Goal: Task Accomplishment & Management: Manage account settings

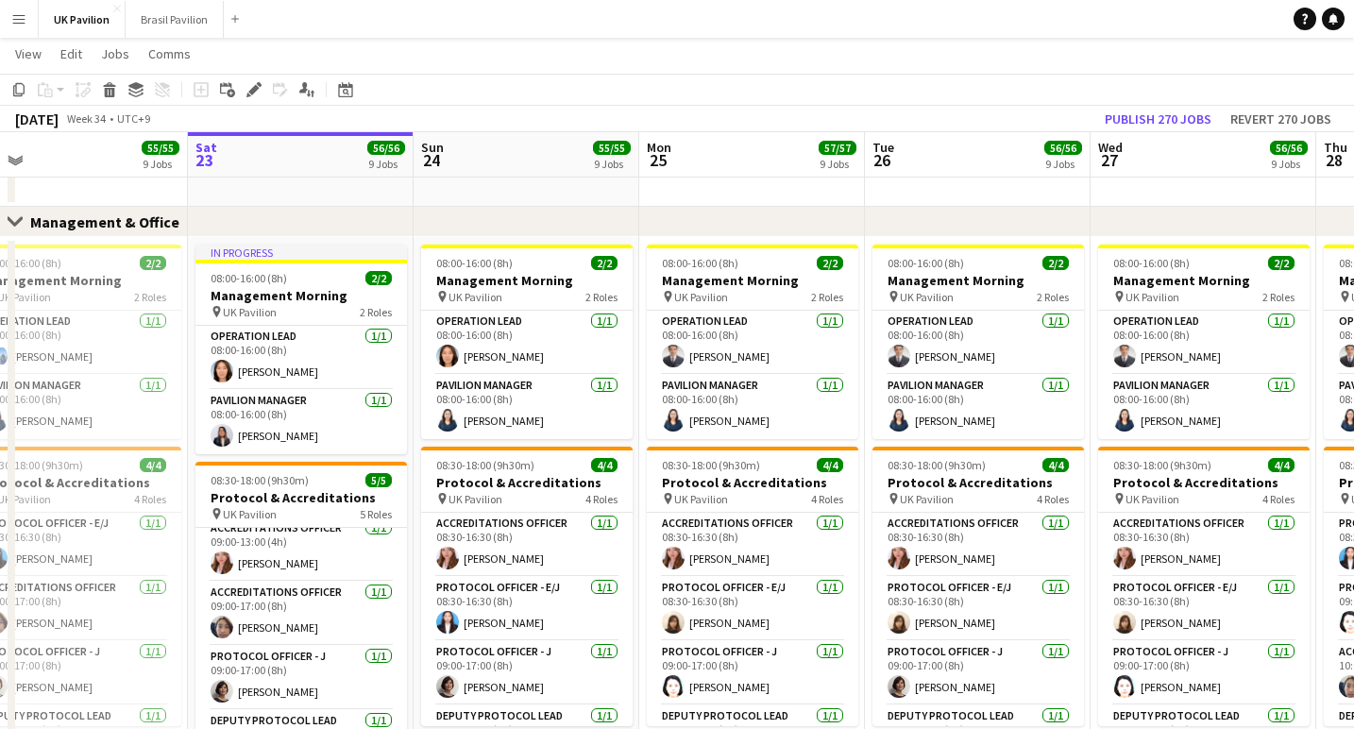
scroll to position [76, 0]
click at [331, 645] on app-card-role "Accreditations Officer [DATE] 09:00-17:00 (8h) [PERSON_NAME]" at bounding box center [300, 613] width 211 height 64
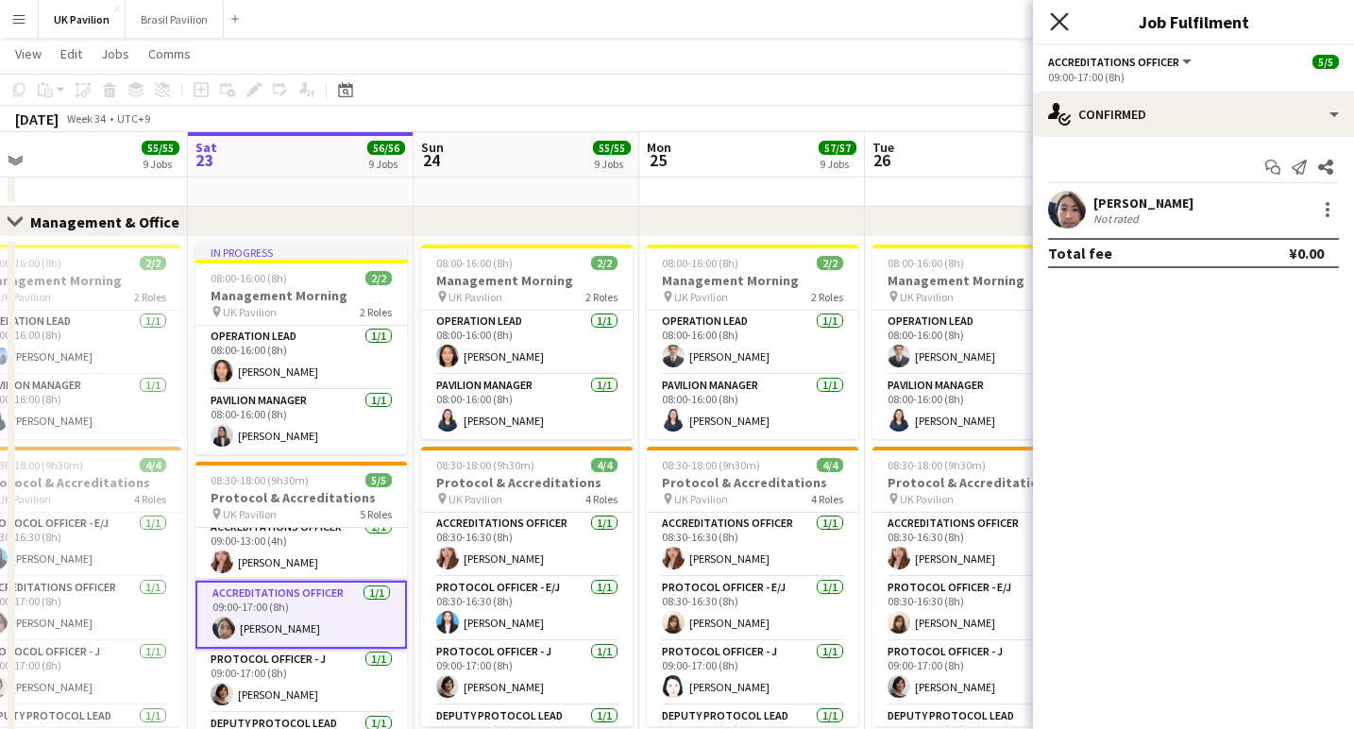
click at [1058, 25] on icon "Close pop-in" at bounding box center [1059, 21] width 18 height 18
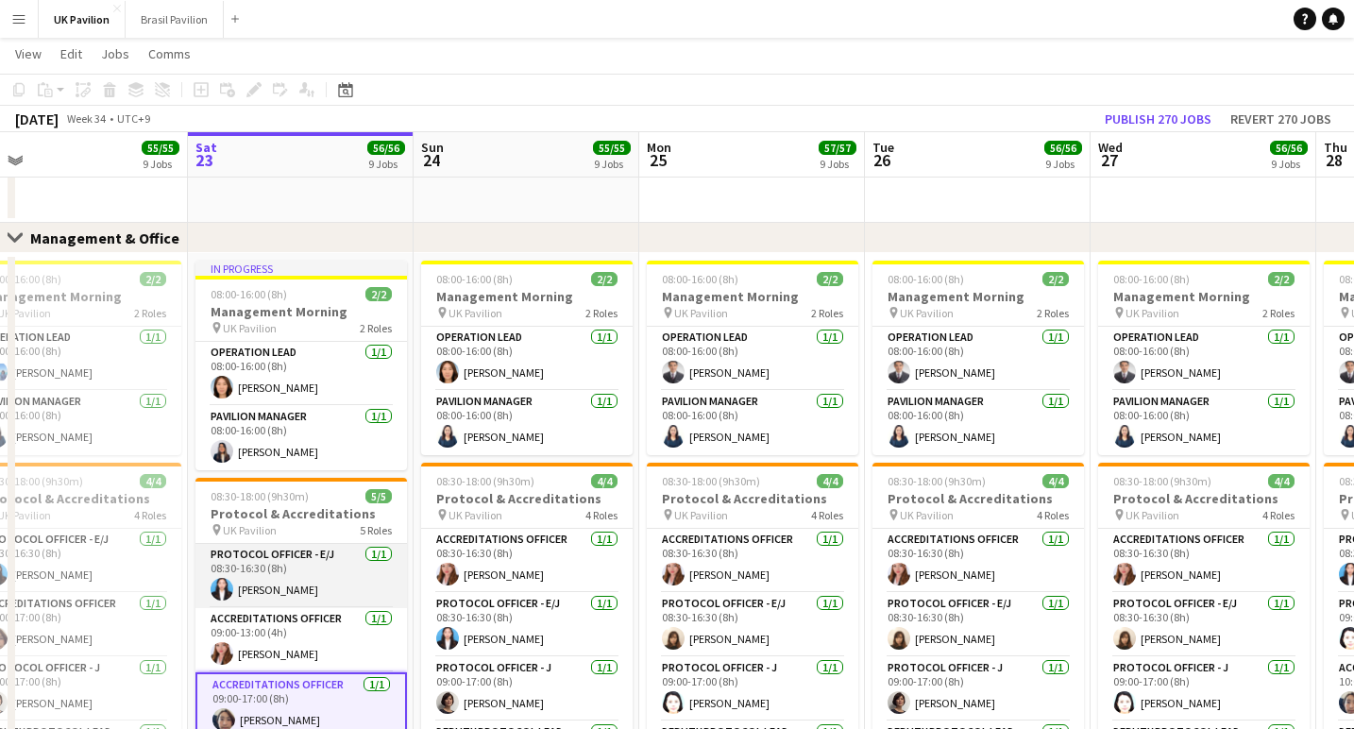
scroll to position [1, 0]
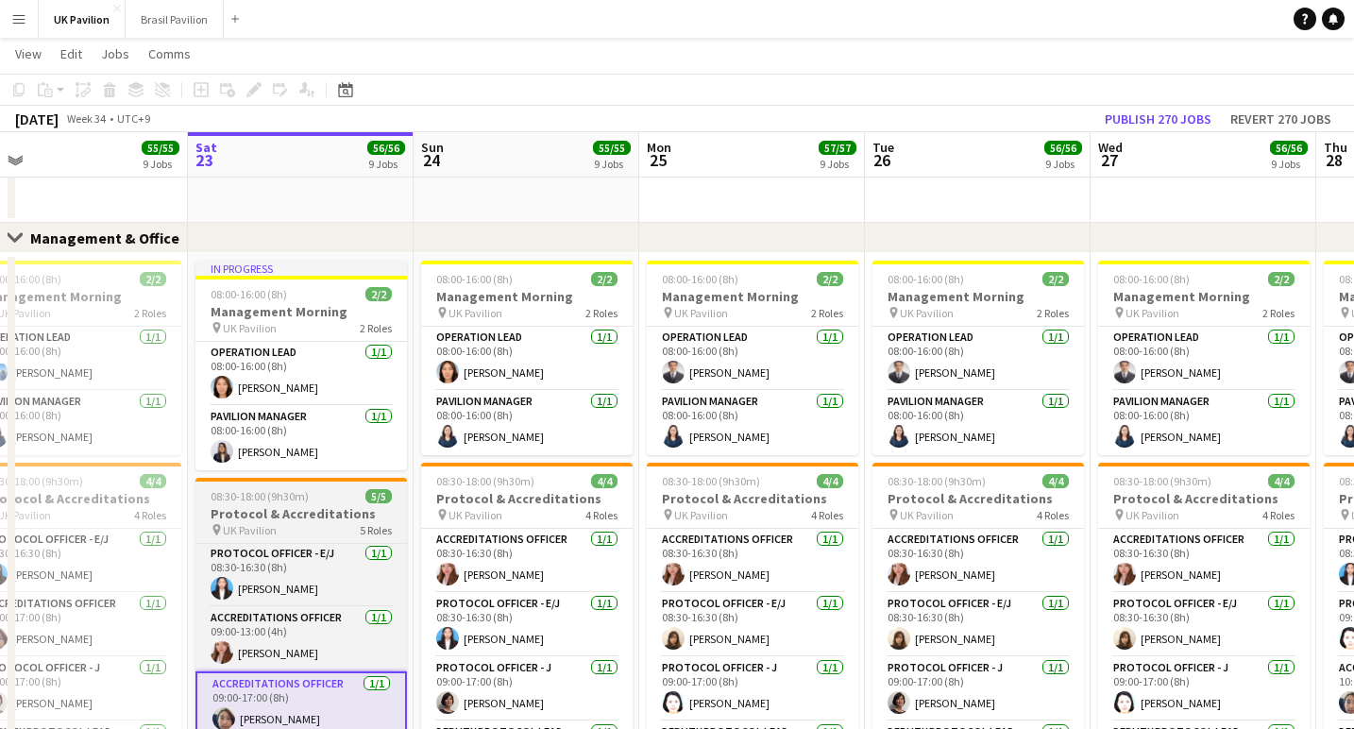
click at [290, 522] on h3 "Protocol & Accreditations" at bounding box center [300, 513] width 211 height 17
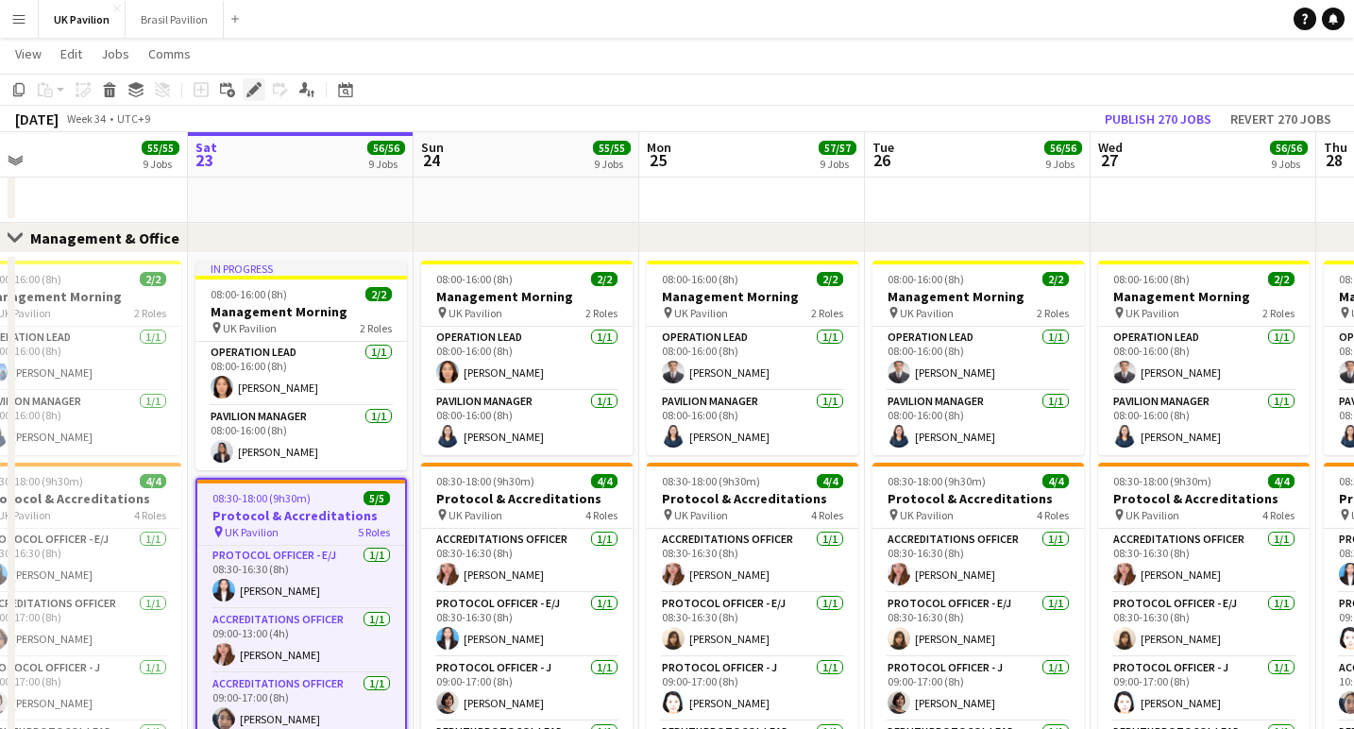
click at [250, 94] on icon "Edit" at bounding box center [253, 89] width 15 height 15
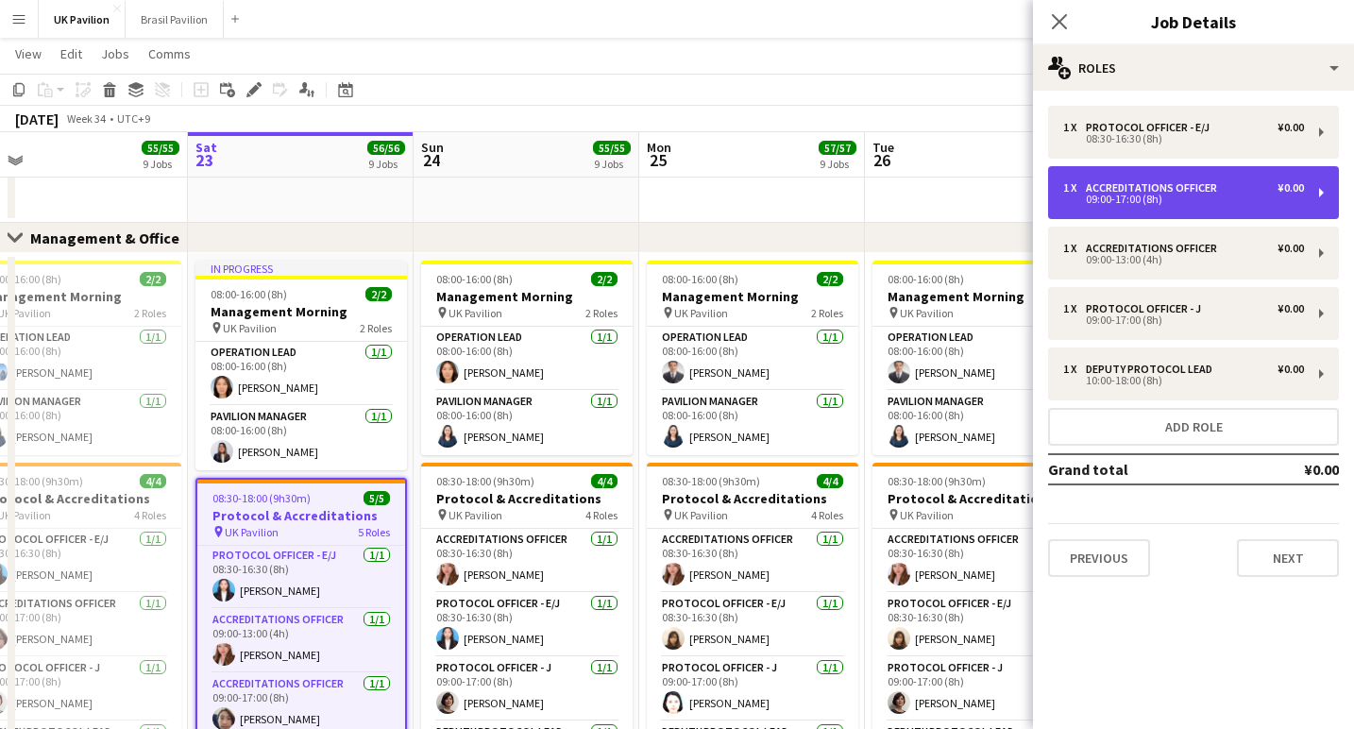
click at [1151, 217] on div "1 x Accreditations Officer ¥0.00 09:00-17:00 (8h)" at bounding box center [1193, 192] width 291 height 53
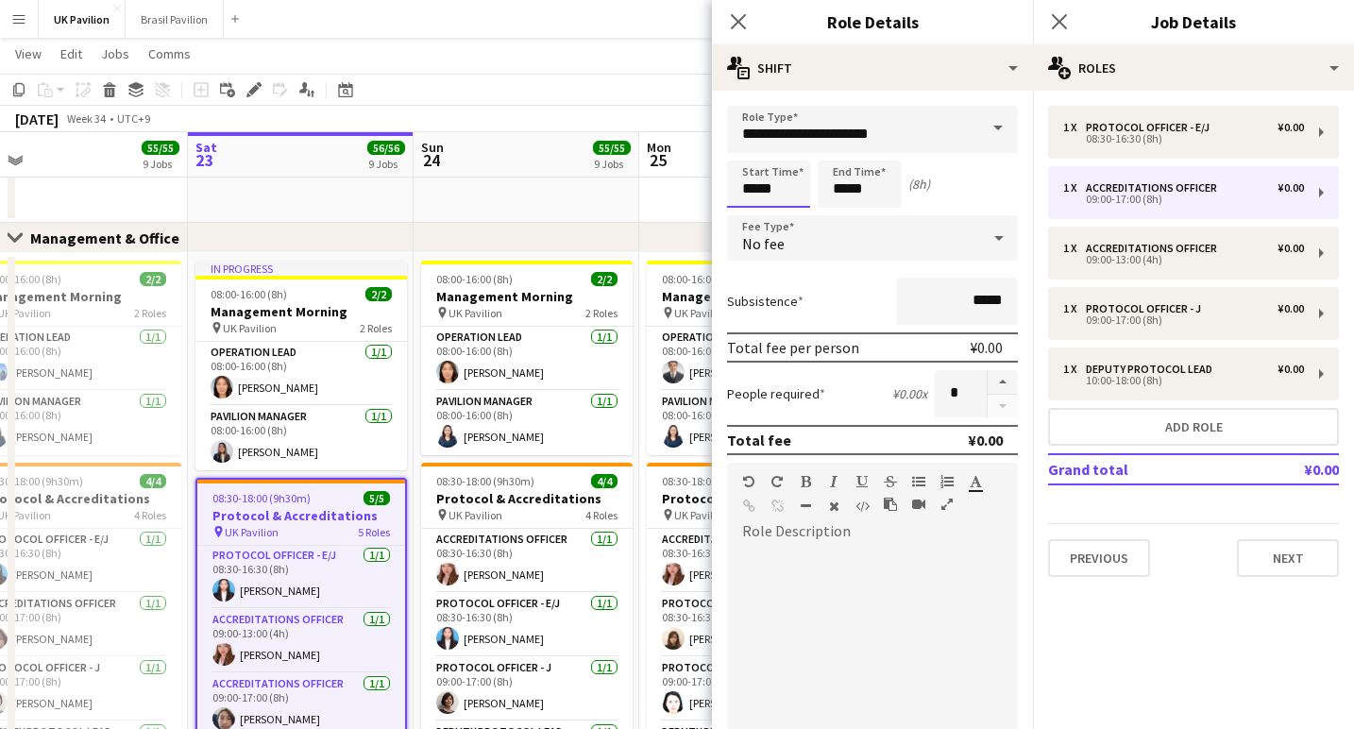
click at [781, 197] on input "*****" at bounding box center [768, 183] width 83 height 47
type input "*****"
click at [756, 156] on div at bounding box center [750, 151] width 38 height 19
click at [740, 24] on icon at bounding box center [738, 21] width 18 height 18
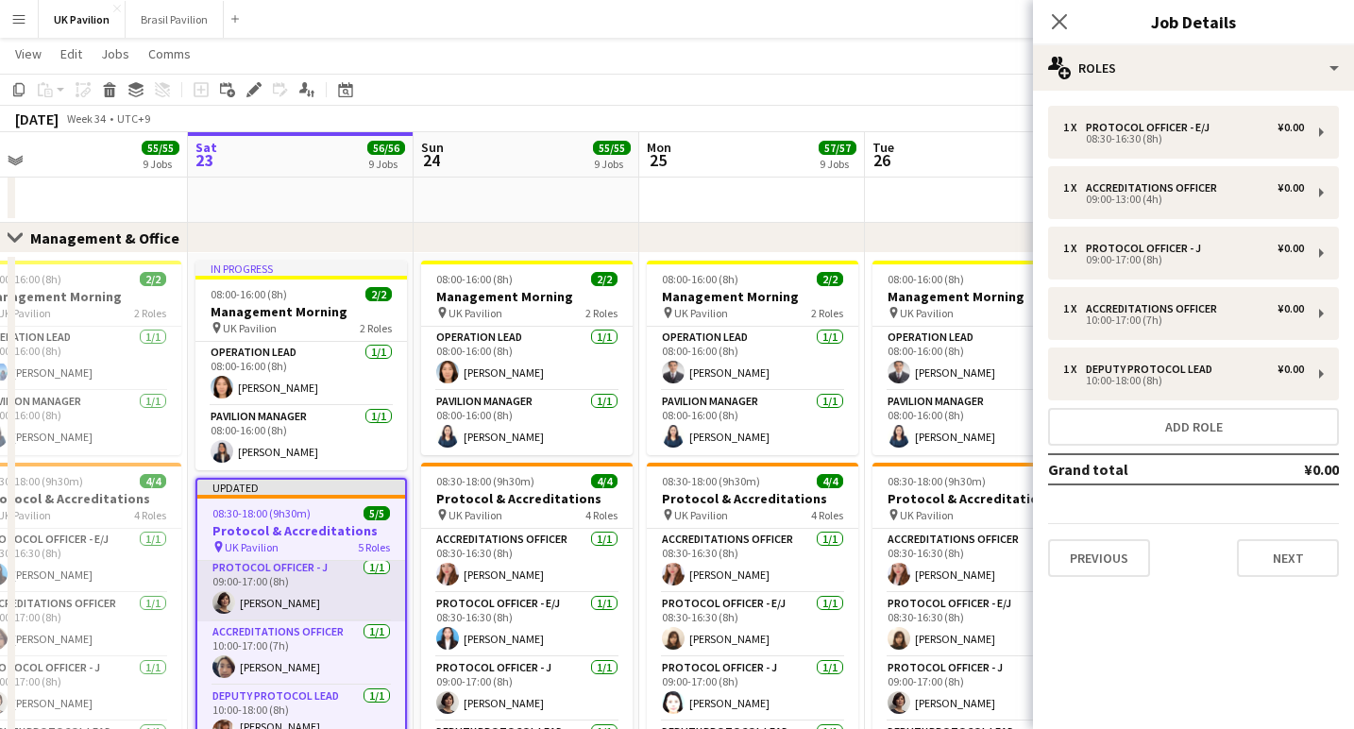
scroll to position [158, 0]
click at [1062, 26] on icon "Close pop-in" at bounding box center [1059, 21] width 18 height 18
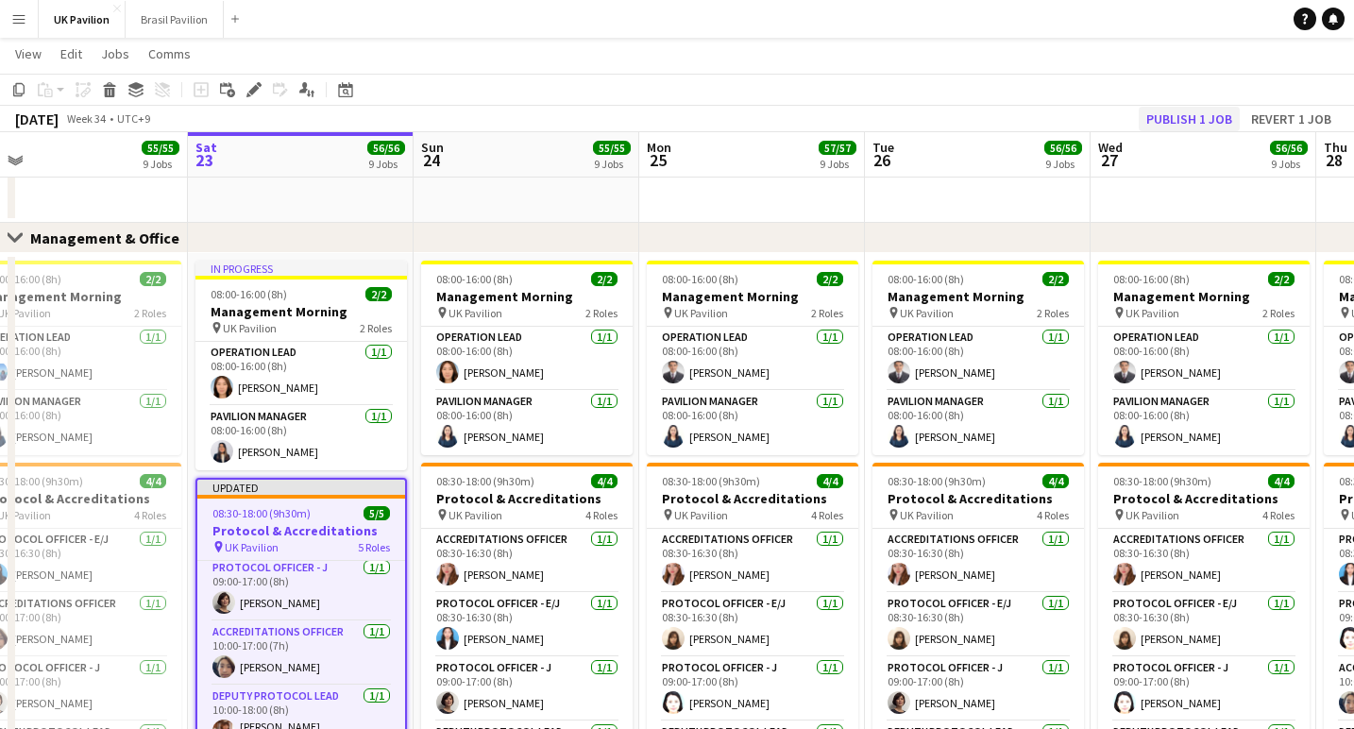
click at [1150, 124] on button "Publish 1 job" at bounding box center [1188, 119] width 101 height 25
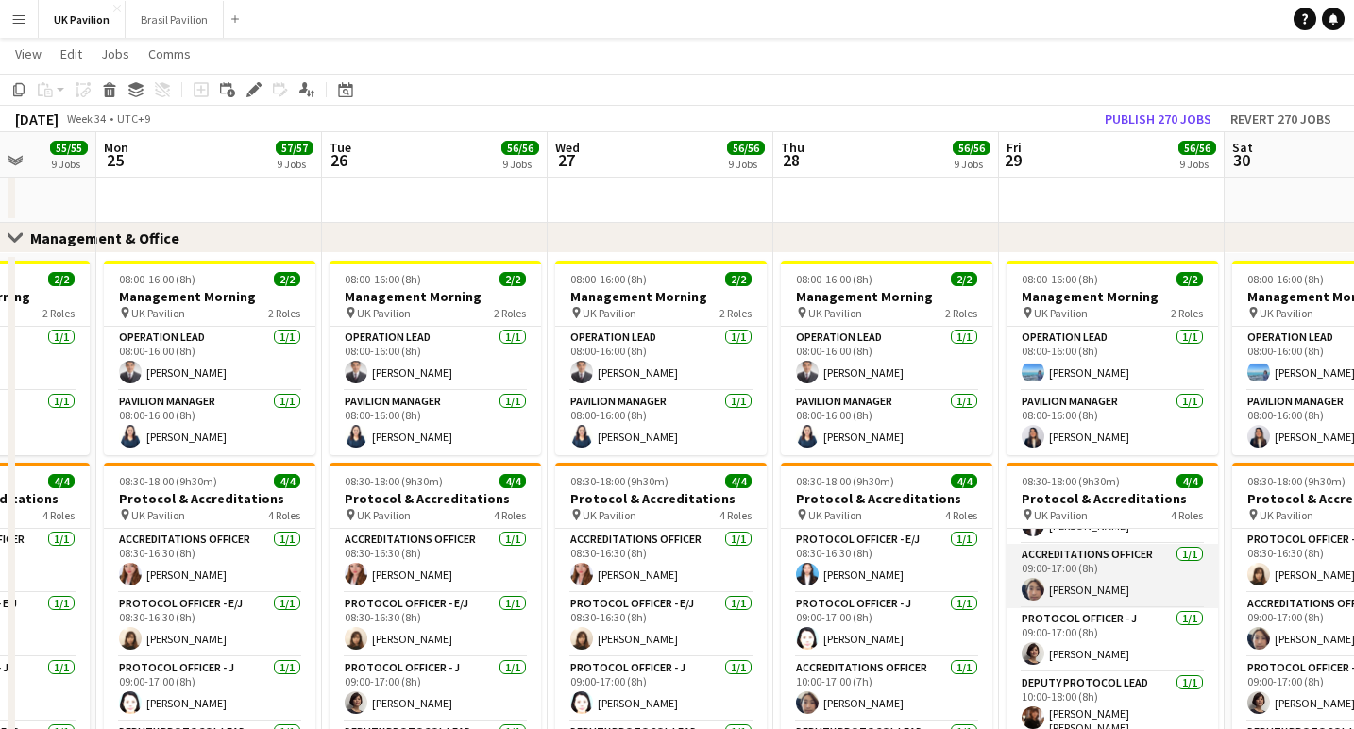
scroll to position [57, 0]
click at [1106, 608] on app-card-role "Accreditations Officer [DATE] 09:00-17:00 (8h) [PERSON_NAME]" at bounding box center [1111, 576] width 211 height 64
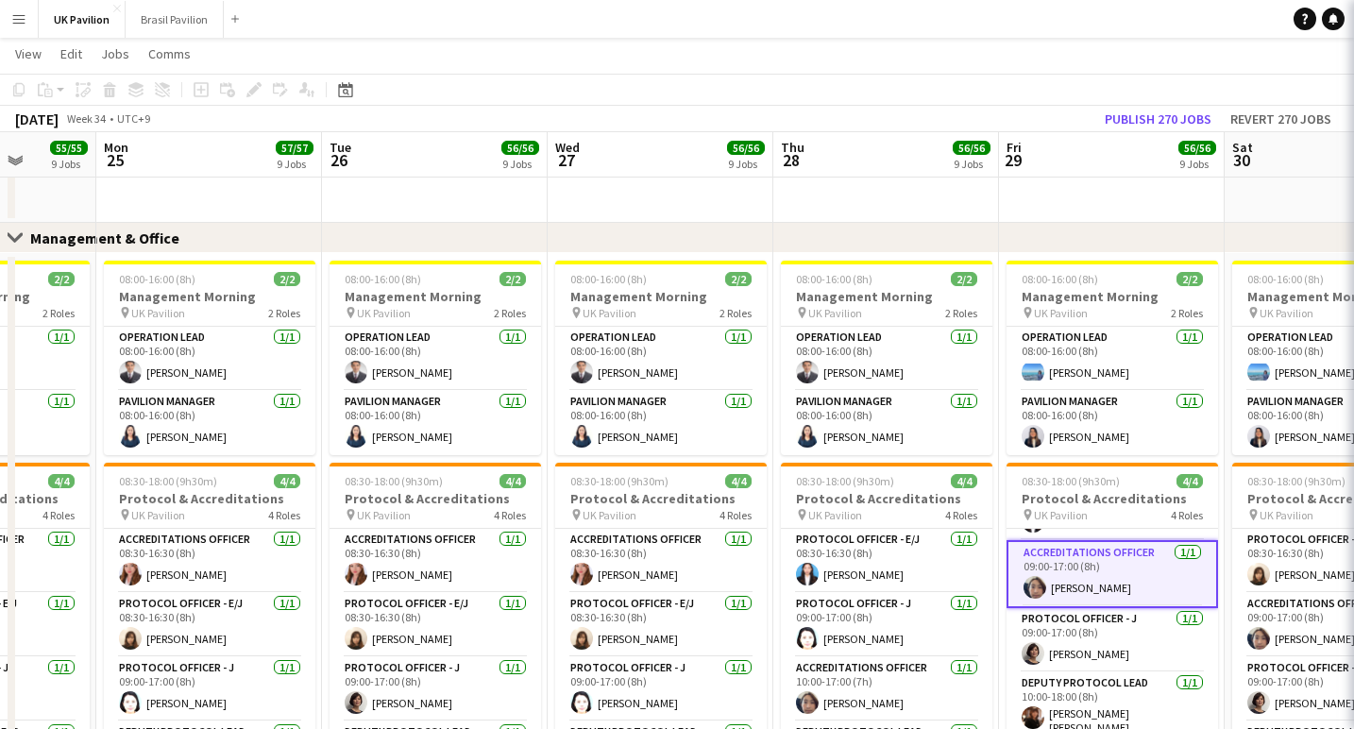
scroll to position [139, 0]
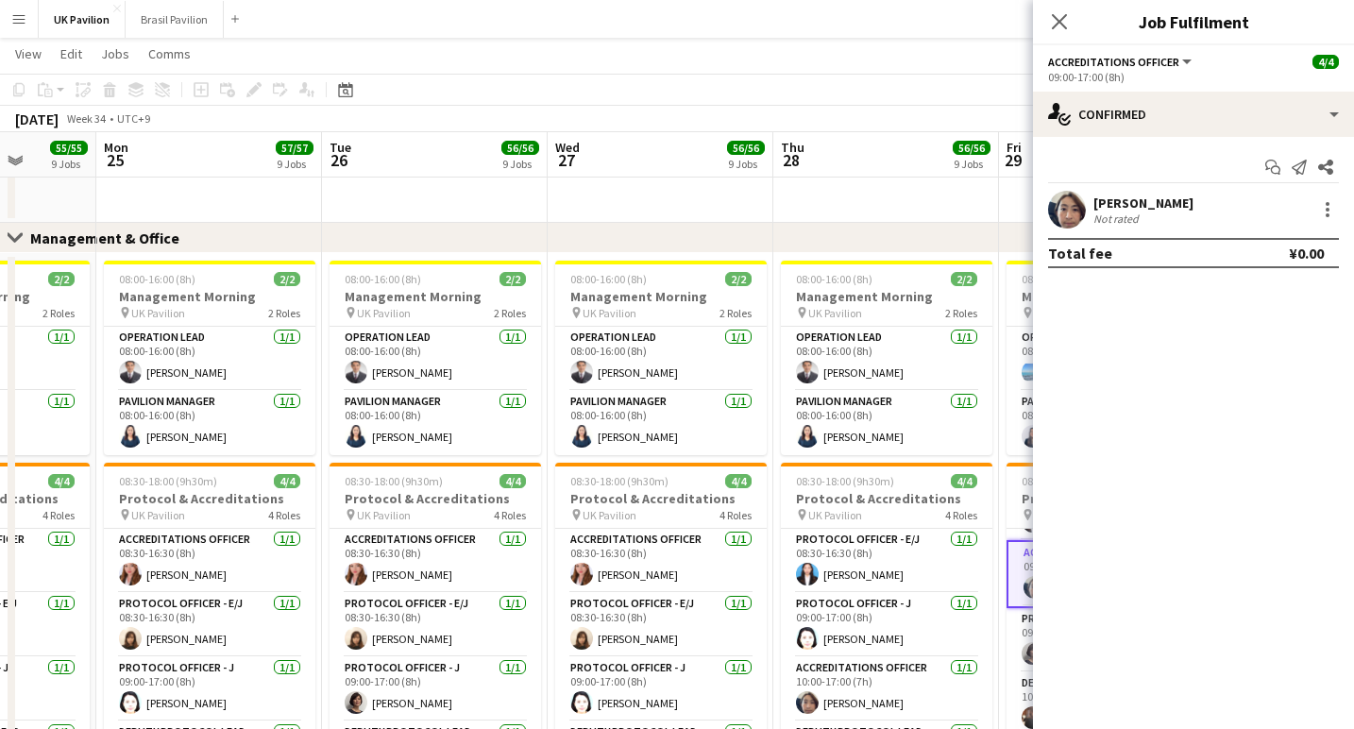
drag, startPoint x: 1057, startPoint y: 22, endPoint x: 1057, endPoint y: 41, distance: 18.9
click at [1057, 22] on icon "Close pop-in" at bounding box center [1059, 21] width 15 height 15
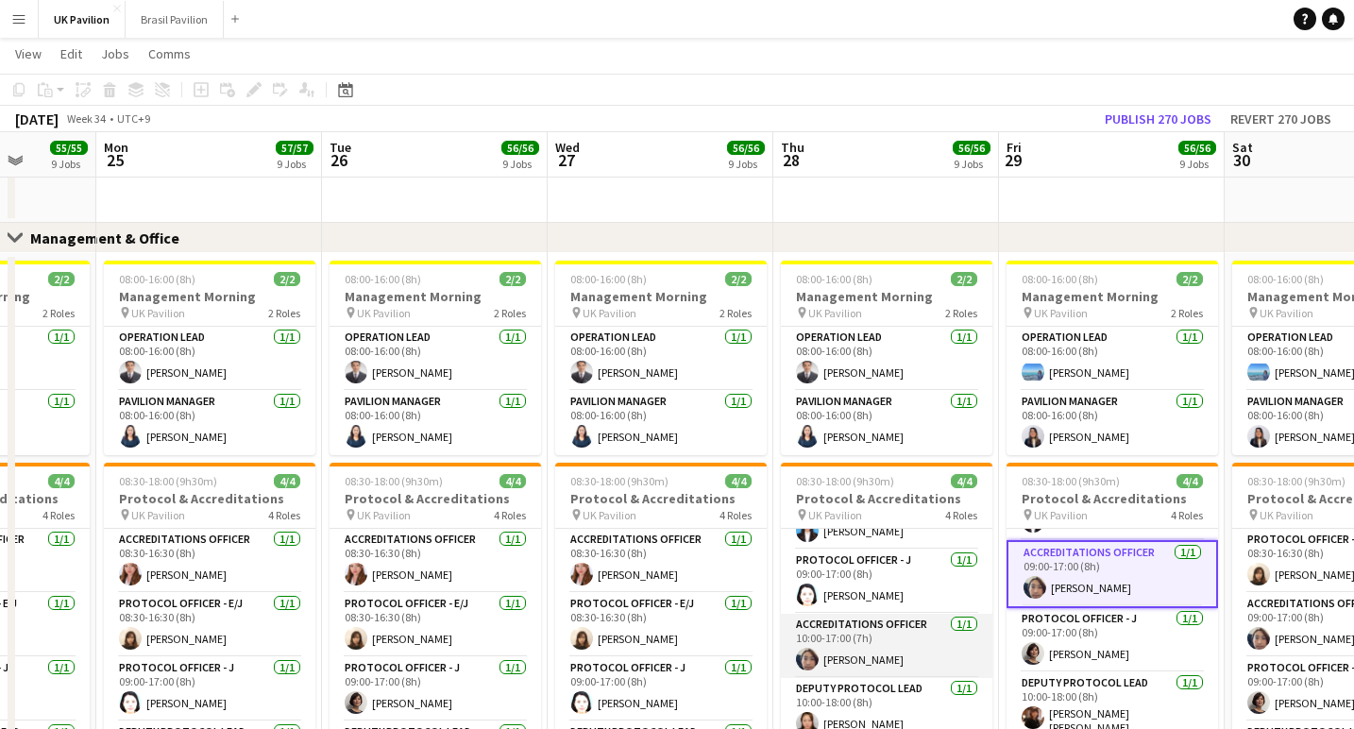
scroll to position [69, 0]
click at [867, 653] on app-card-role "Accreditations Officer [DATE] 10:00-17:00 (7h) [PERSON_NAME]" at bounding box center [886, 646] width 211 height 64
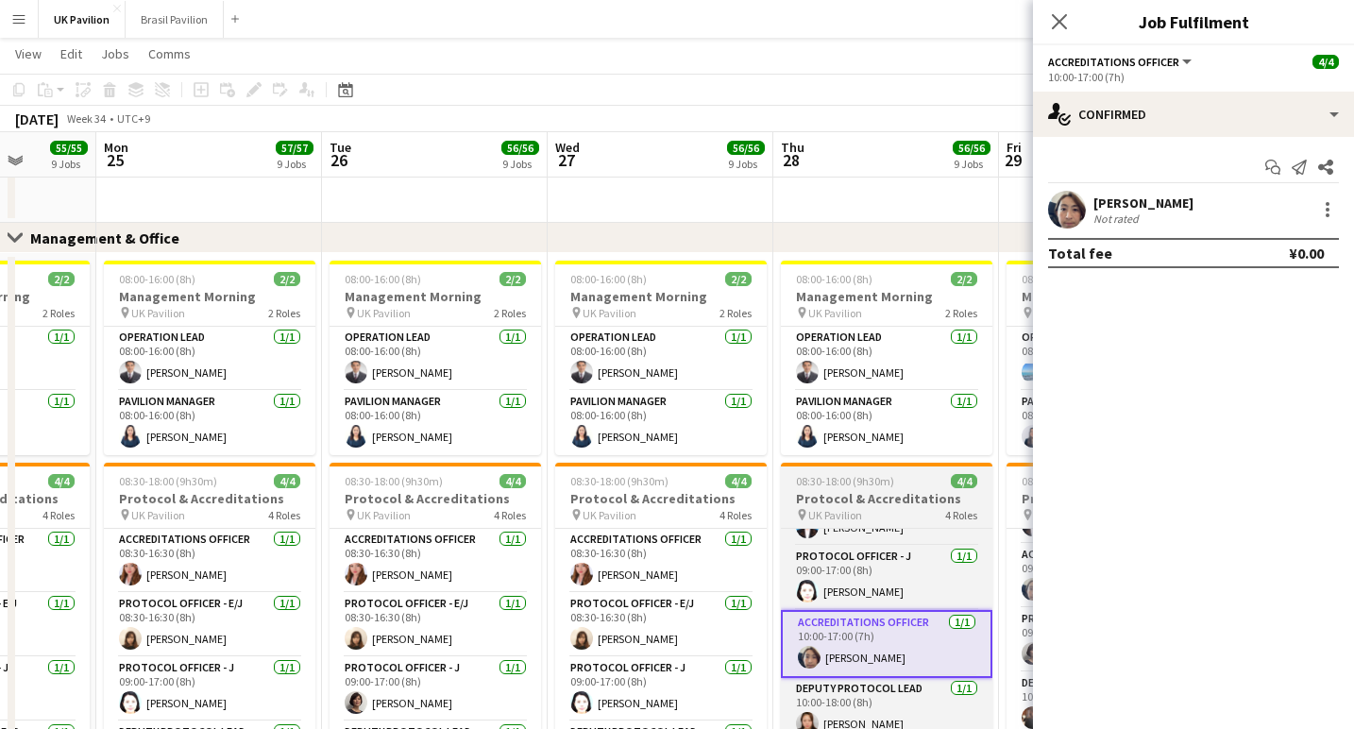
click at [859, 507] on h3 "Protocol & Accreditations" at bounding box center [886, 498] width 211 height 17
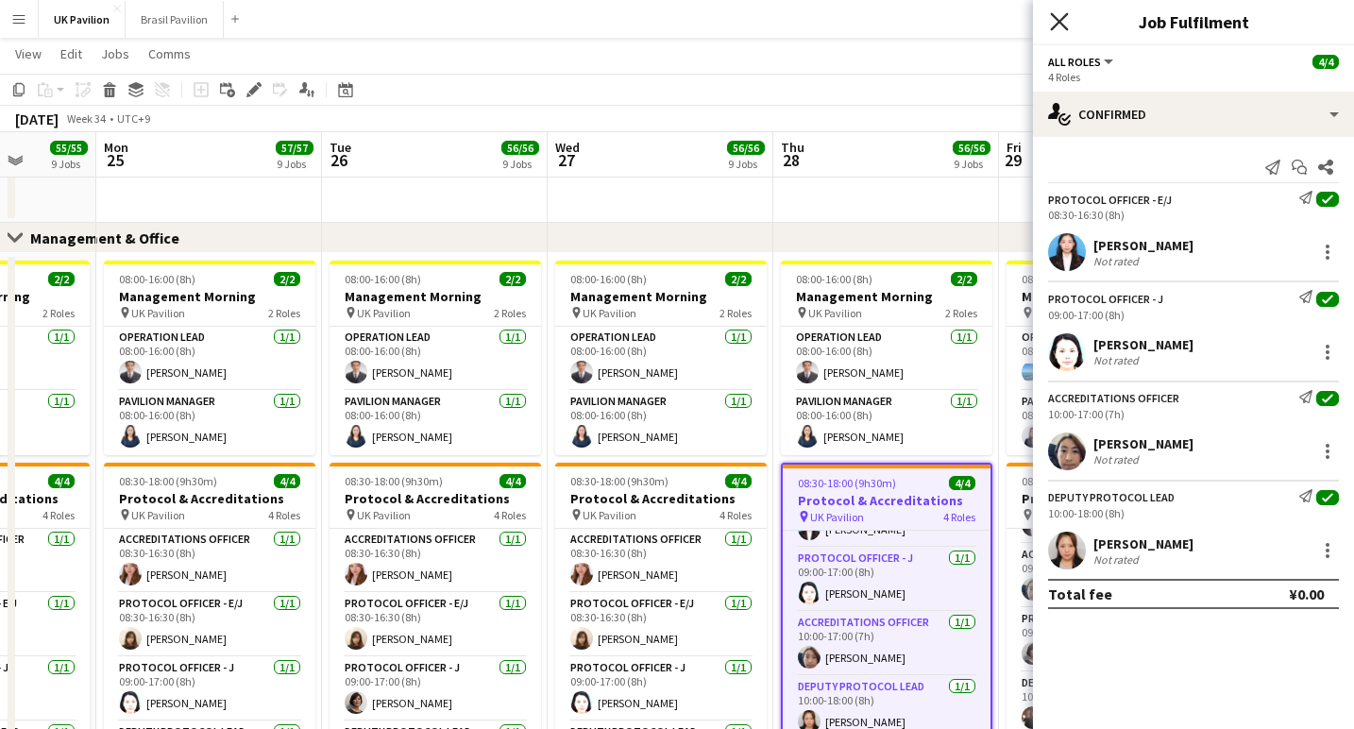
click at [1057, 18] on icon "Close pop-in" at bounding box center [1059, 21] width 18 height 18
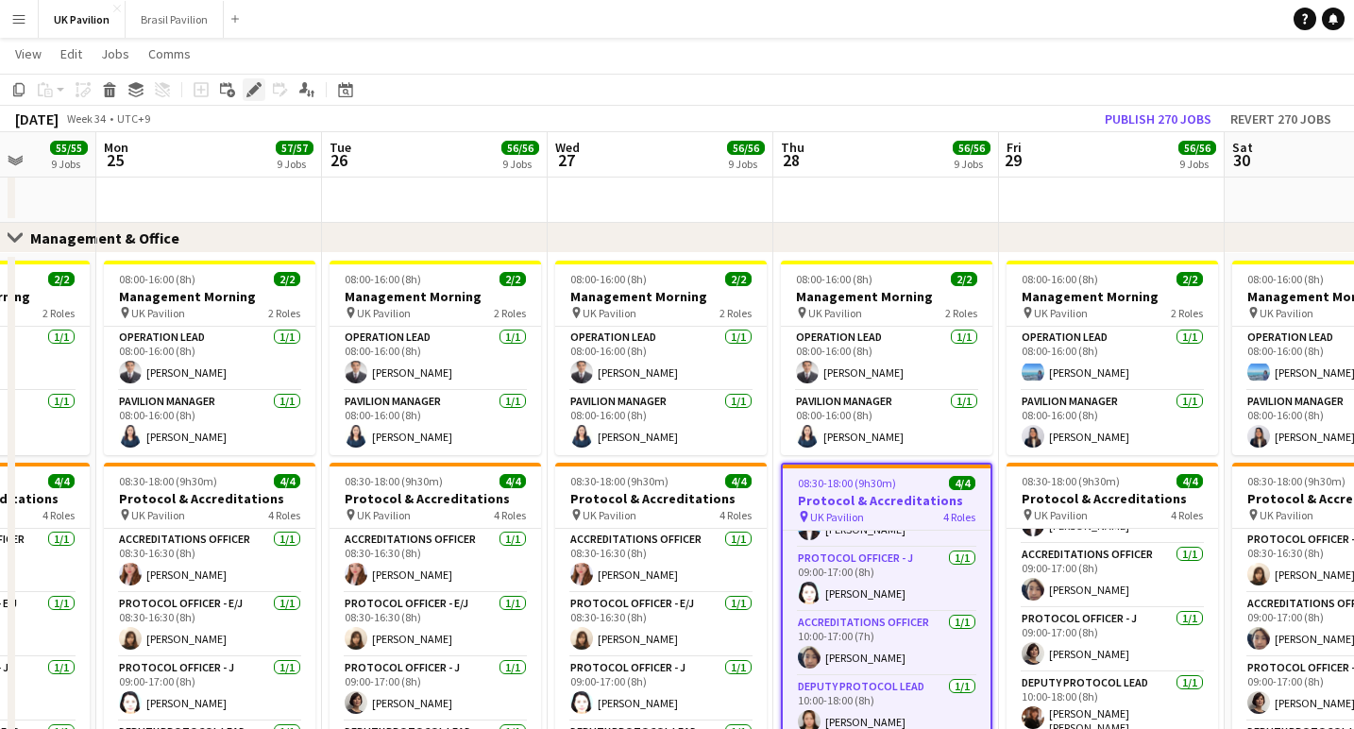
click at [255, 97] on div "Edit" at bounding box center [254, 89] width 23 height 23
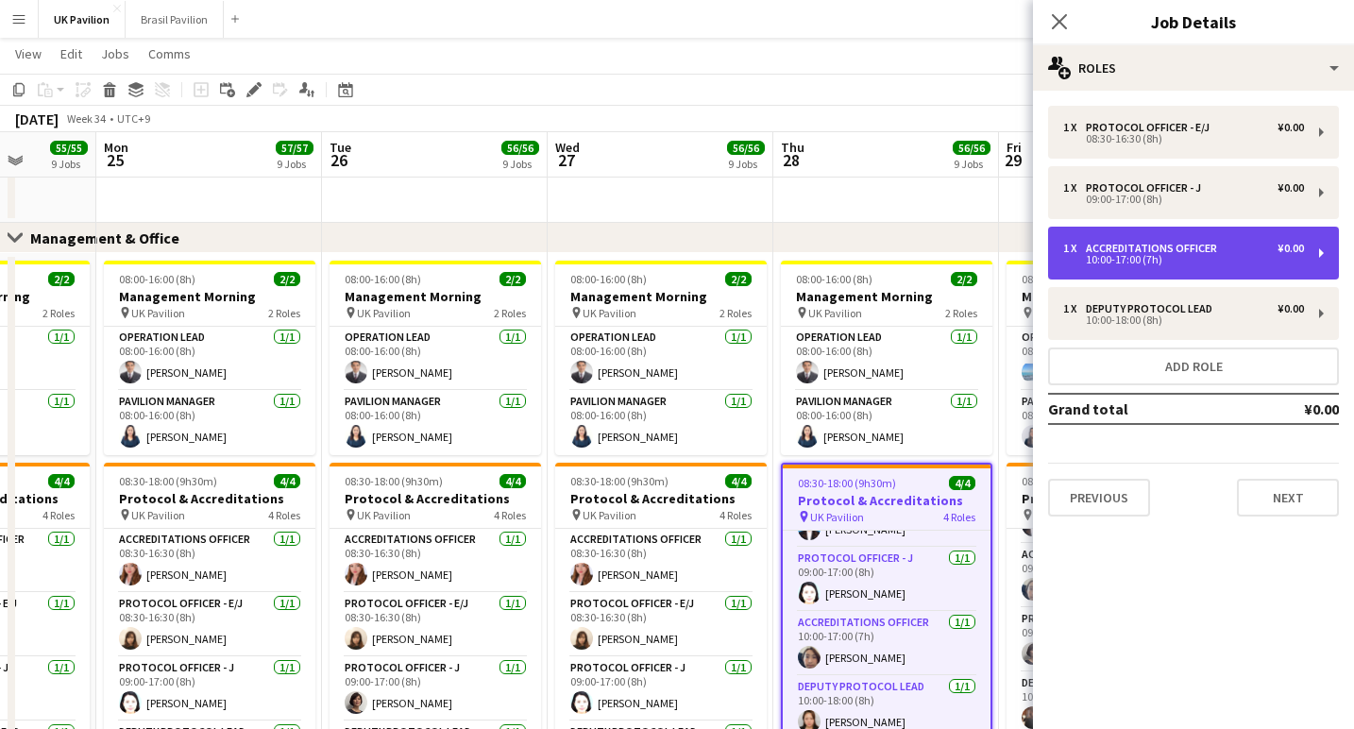
click at [1164, 261] on div "10:00-17:00 (7h)" at bounding box center [1183, 259] width 241 height 9
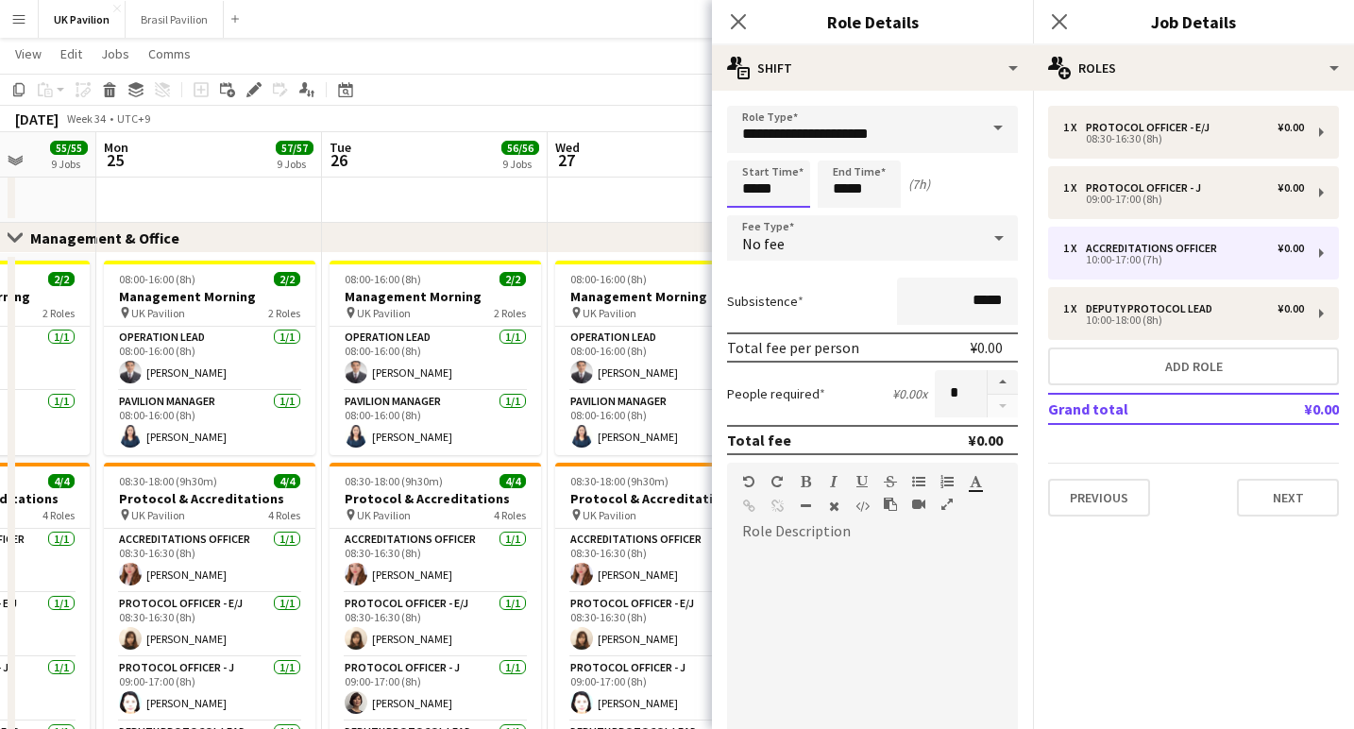
click at [764, 198] on input "*****" at bounding box center [768, 183] width 83 height 47
type input "*****"
click at [752, 213] on div at bounding box center [750, 217] width 38 height 19
click at [740, 23] on icon at bounding box center [738, 21] width 18 height 18
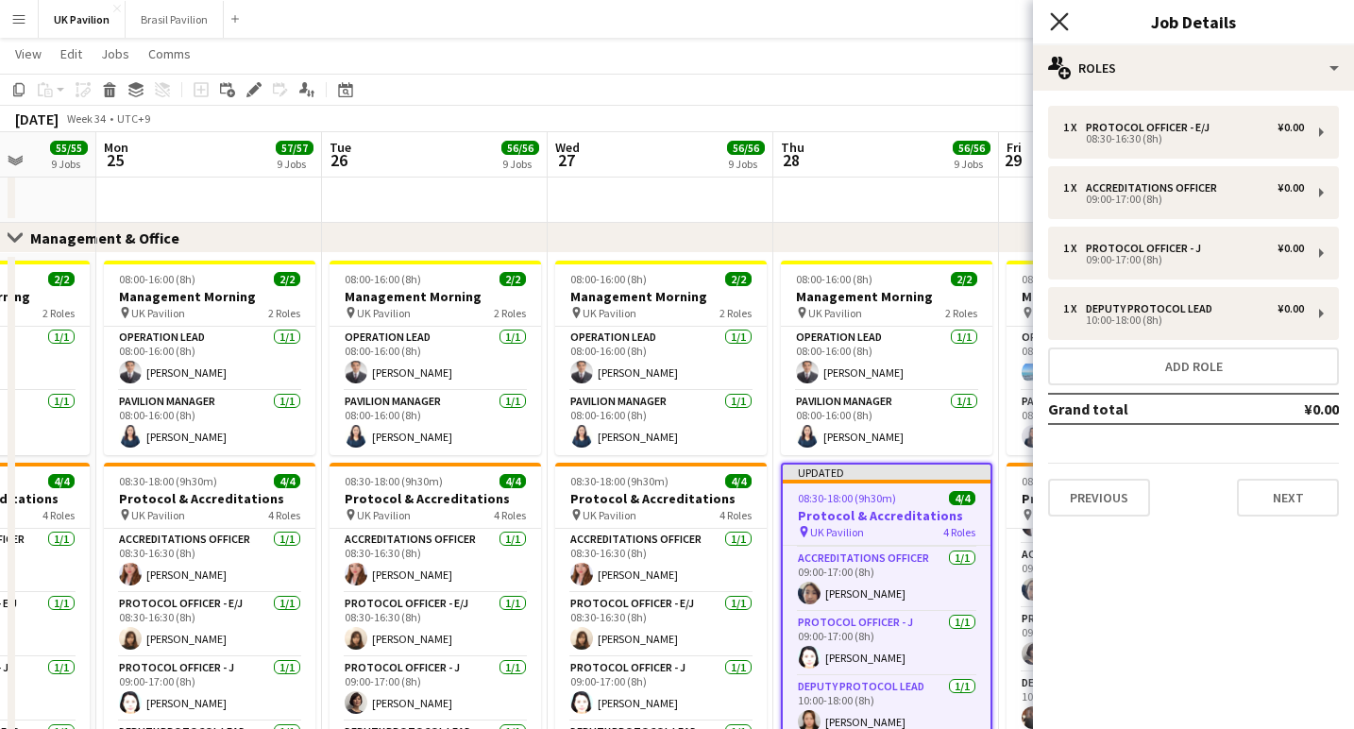
click at [1060, 24] on icon at bounding box center [1059, 21] width 18 height 18
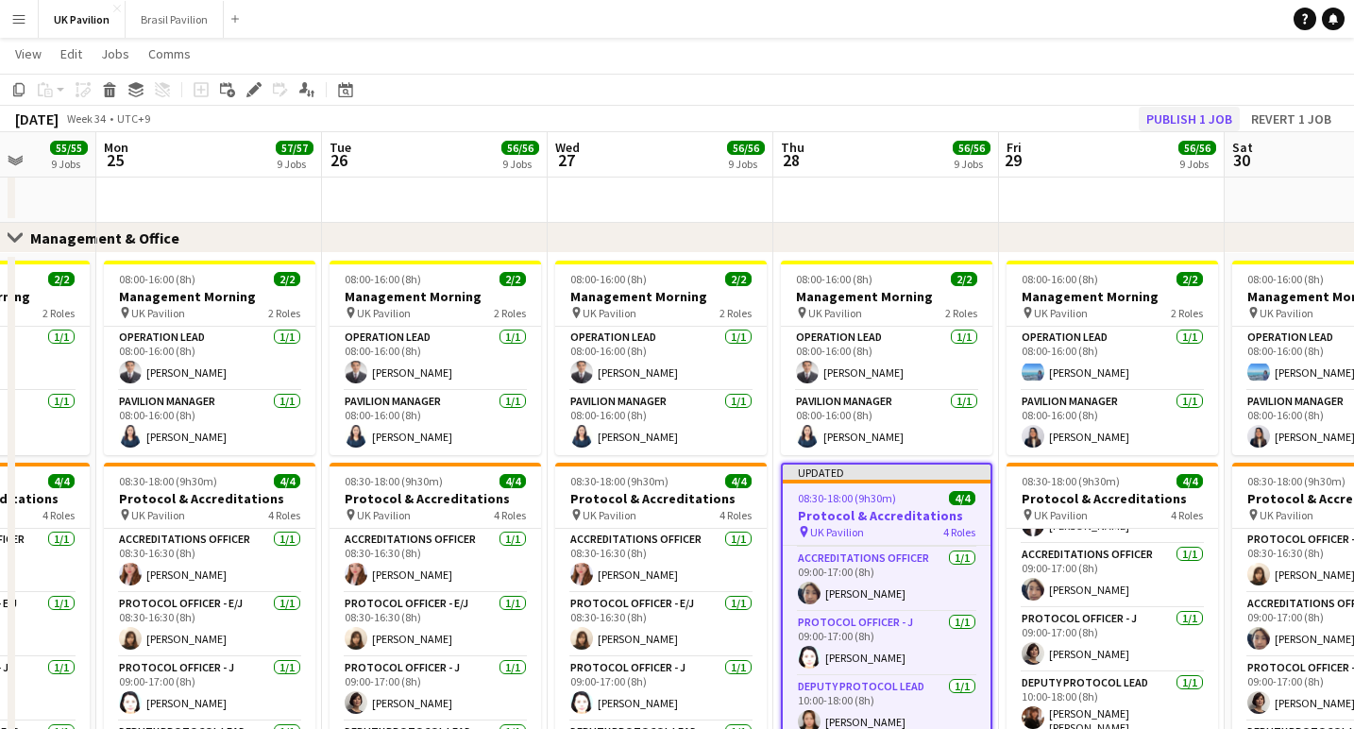
click at [1164, 111] on button "Publish 1 job" at bounding box center [1188, 119] width 101 height 25
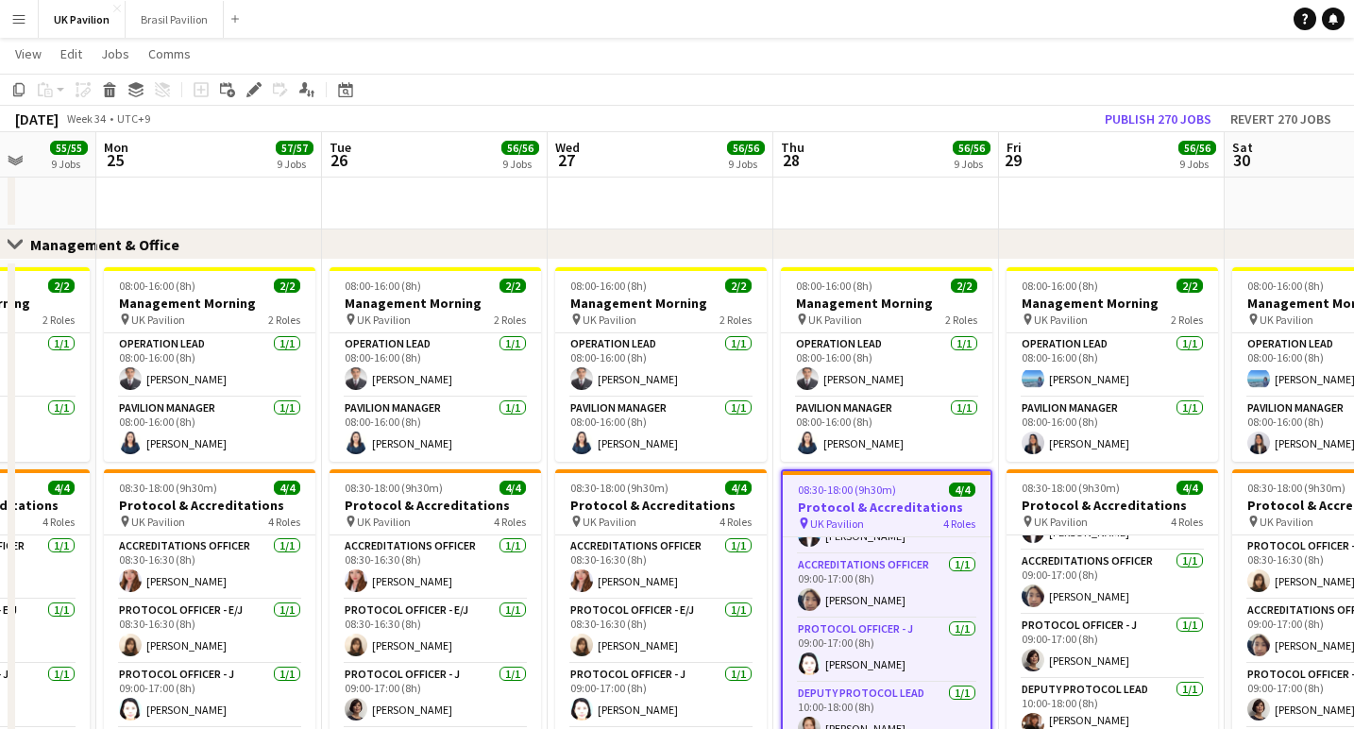
scroll to position [73, 0]
